Goal: Navigation & Orientation: Find specific page/section

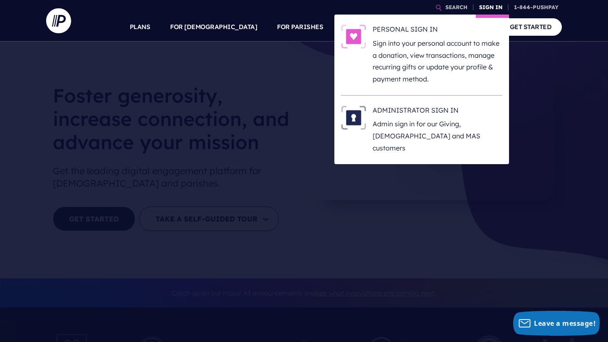
click at [489, 9] on link "SIGN IN" at bounding box center [491, 7] width 30 height 15
click at [491, 5] on link "SIGN IN" at bounding box center [491, 7] width 30 height 15
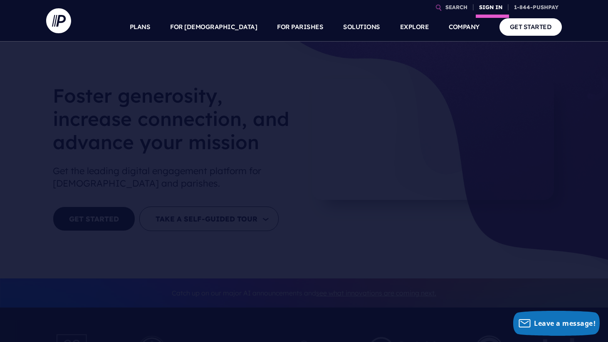
click at [494, 2] on link "SIGN IN" at bounding box center [491, 7] width 30 height 15
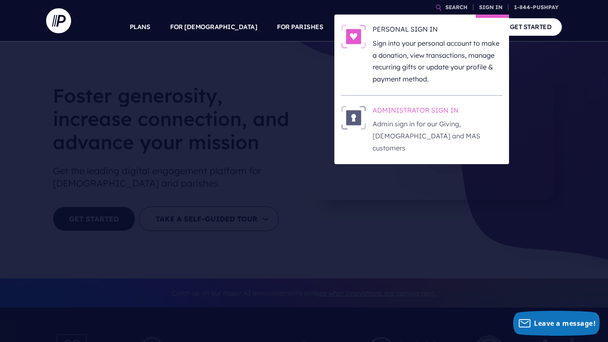
click at [403, 110] on h6 "ADMINISTRATOR SIGN IN" at bounding box center [438, 112] width 130 height 12
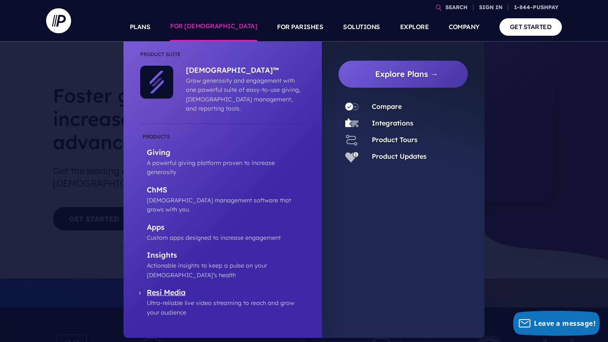
click at [163, 288] on p "Resi Media" at bounding box center [226, 293] width 158 height 10
